Goal: Navigation & Orientation: Go to known website

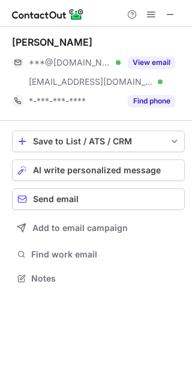
scroll to position [269, 192]
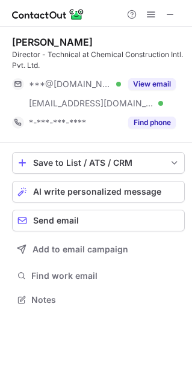
scroll to position [291, 192]
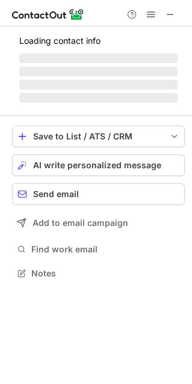
scroll to position [280, 192]
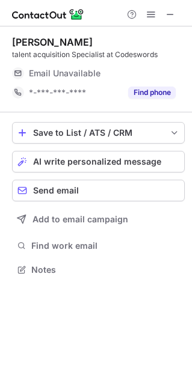
scroll to position [6, 5]
